Goal: Task Accomplishment & Management: Manage account settings

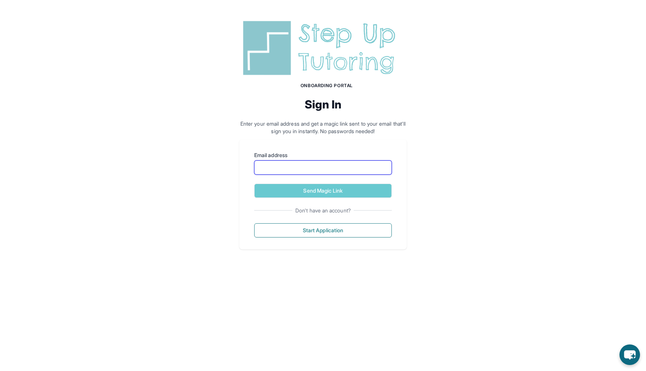
click at [334, 164] on input "Email address" at bounding box center [323, 167] width 138 height 14
type input "**********"
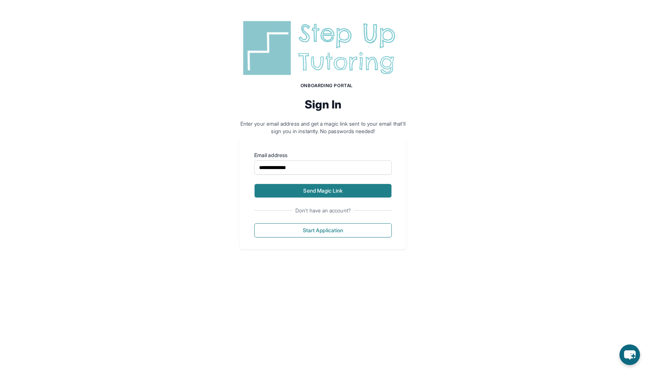
click at [302, 196] on button "Send Magic Link" at bounding box center [323, 191] width 138 height 14
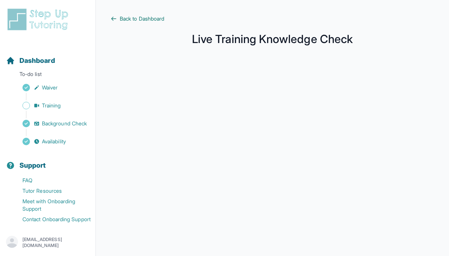
click at [142, 21] on span "Back to Dashboard" at bounding box center [142, 18] width 45 height 7
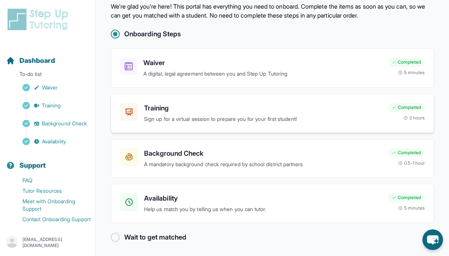
scroll to position [27, 0]
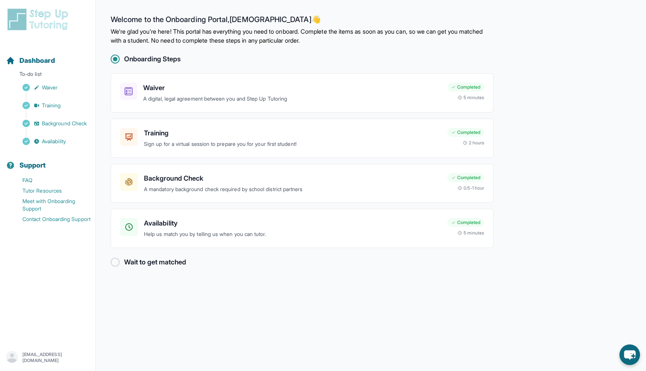
click at [26, 357] on p "[EMAIL_ADDRESS][DOMAIN_NAME]" at bounding box center [55, 358] width 67 height 12
click at [135, 333] on main "Welcome to the Onboarding Portal, Naiyah 👋 We're glad you're here! This portal …" at bounding box center [371, 185] width 551 height 371
click at [43, 355] on p "[EMAIL_ADDRESS][DOMAIN_NAME]" at bounding box center [55, 358] width 67 height 12
click at [33, 338] on link "Sign Out" at bounding box center [47, 339] width 81 height 13
